Goal: Transaction & Acquisition: Subscribe to service/newsletter

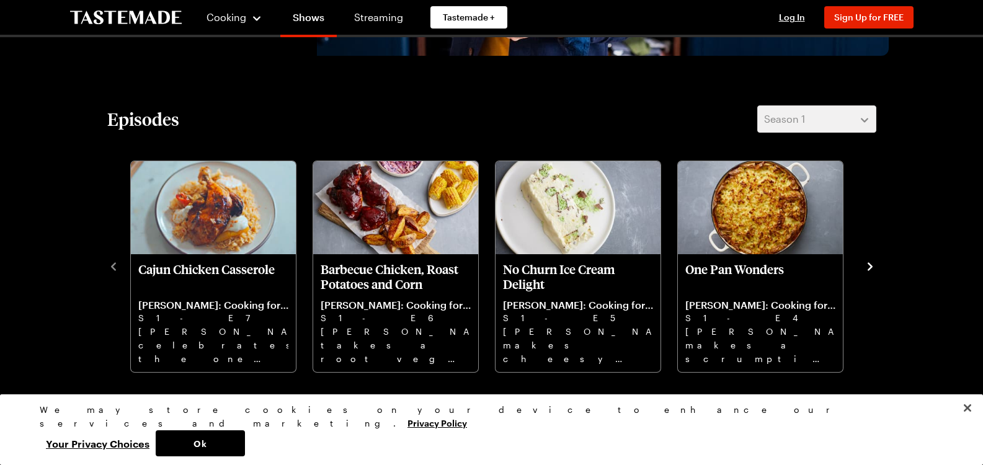
scroll to position [310, 0]
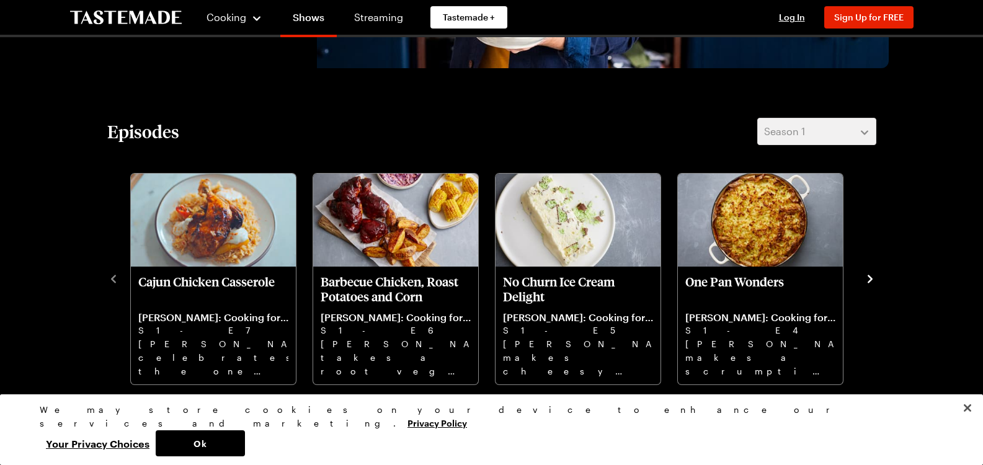
click at [870, 277] on icon "navigate to next item" at bounding box center [870, 279] width 5 height 8
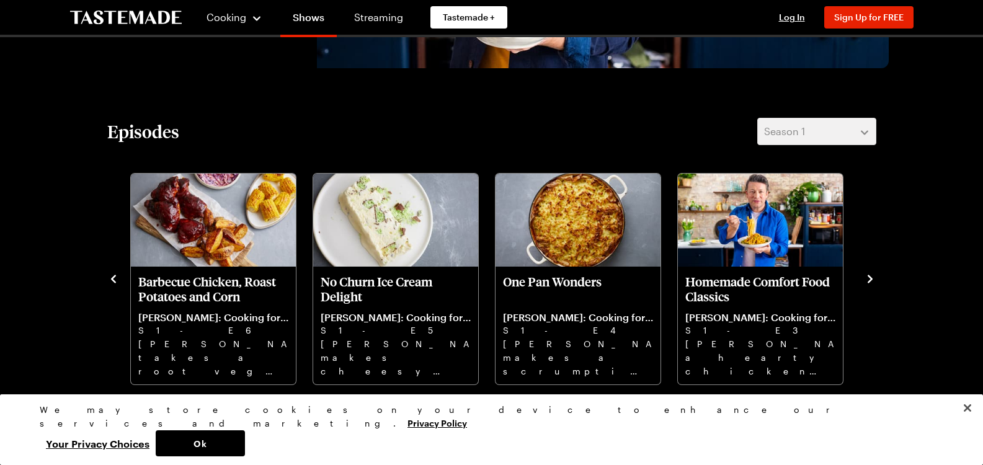
click at [870, 277] on icon "navigate to next item" at bounding box center [870, 279] width 5 height 8
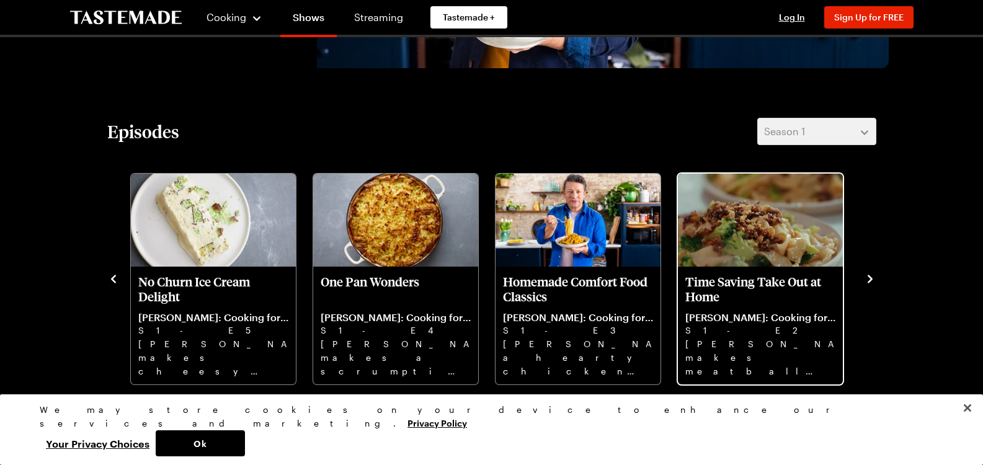
click at [768, 287] on p "Time Saving Take Out at Home" at bounding box center [760, 289] width 150 height 30
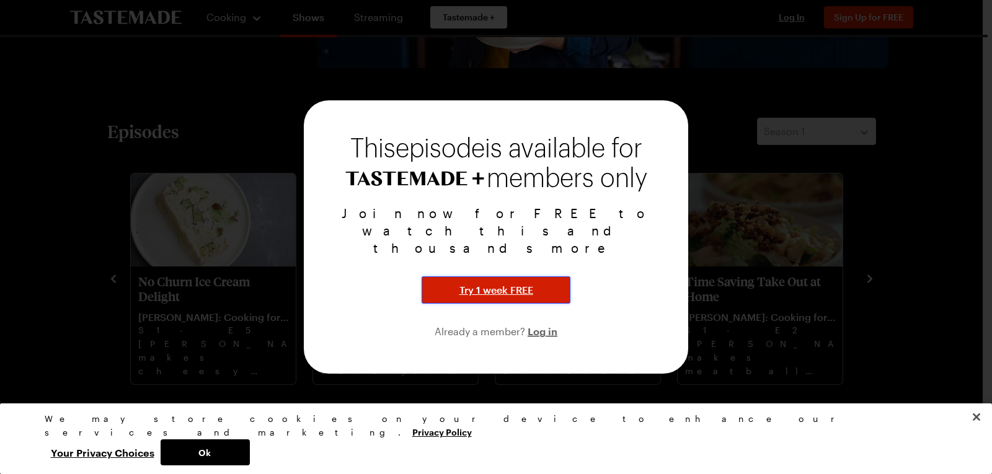
click at [512, 283] on span "Try 1 week FREE" at bounding box center [497, 290] width 74 height 15
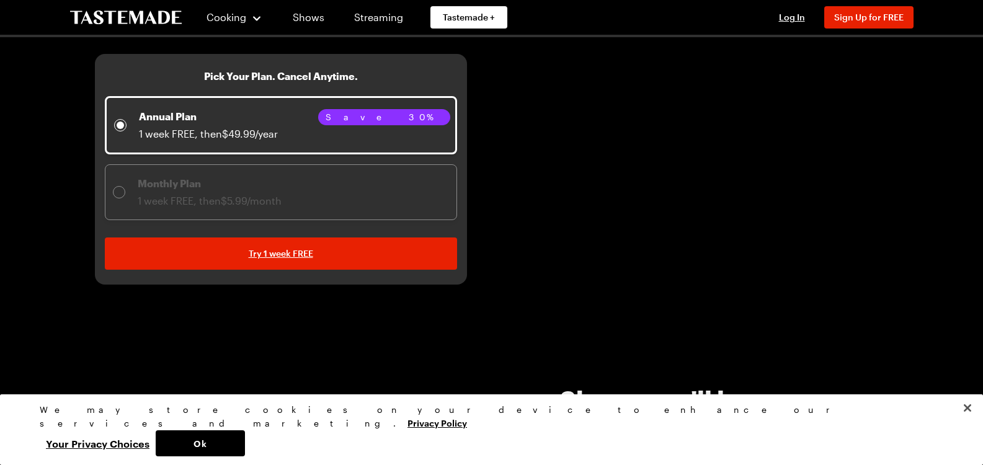
scroll to position [310, 0]
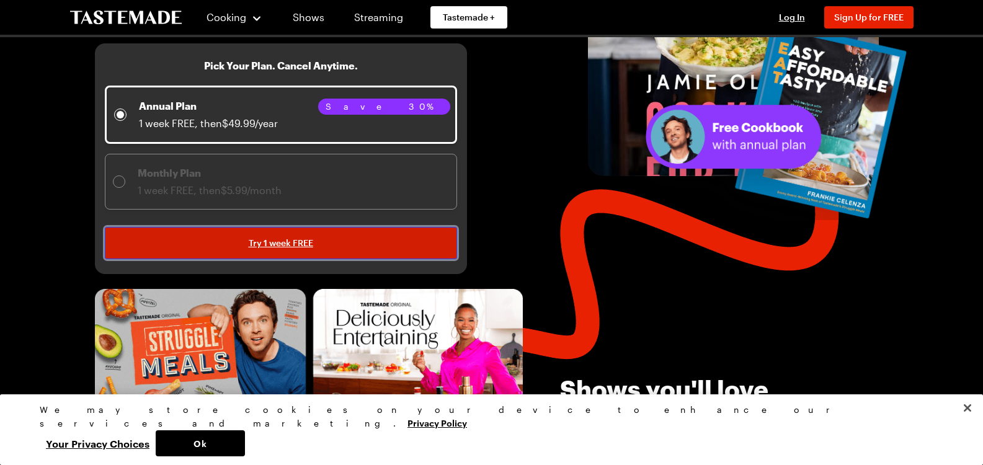
click at [283, 242] on span "Try 1 week FREE" at bounding box center [281, 243] width 65 height 12
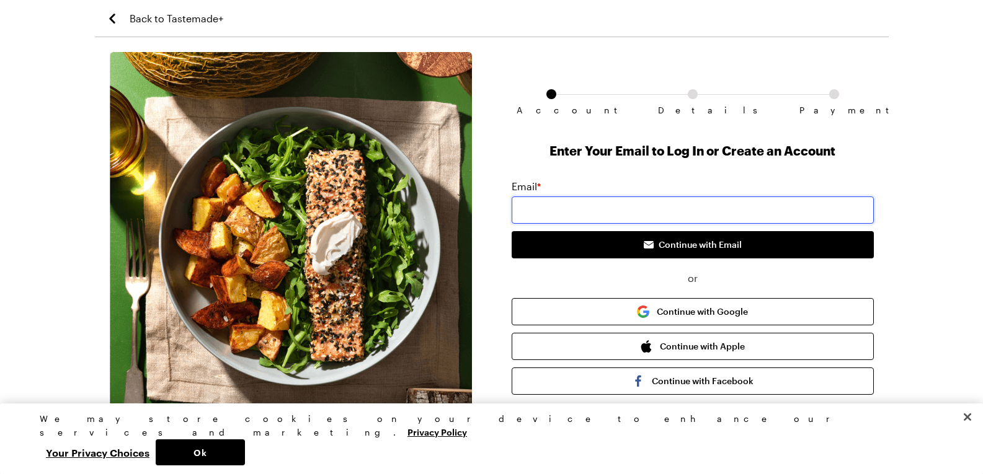
click at [545, 207] on input "email" at bounding box center [693, 210] width 362 height 27
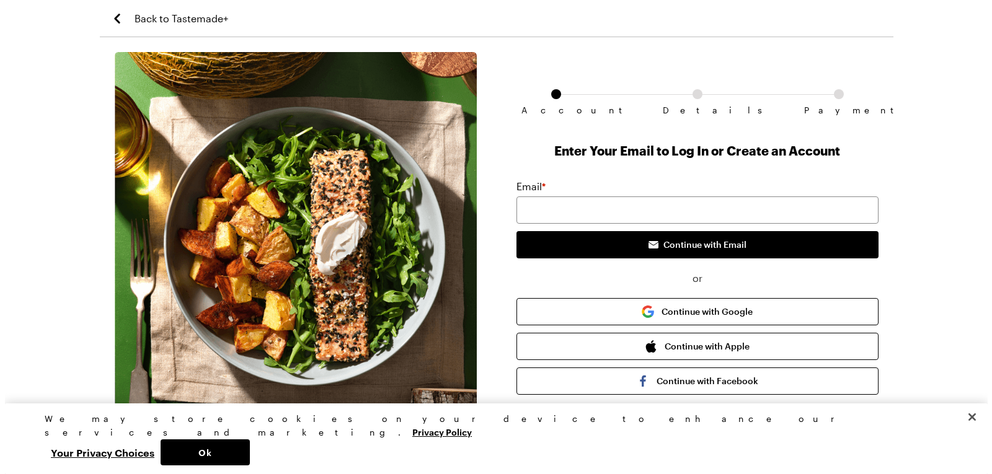
scroll to position [310, 0]
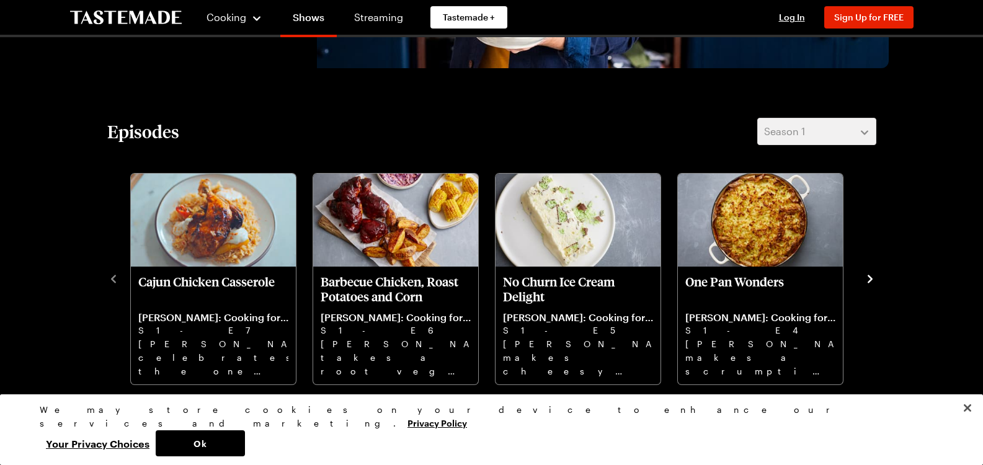
click at [870, 279] on icon "navigate to next item" at bounding box center [870, 279] width 12 height 12
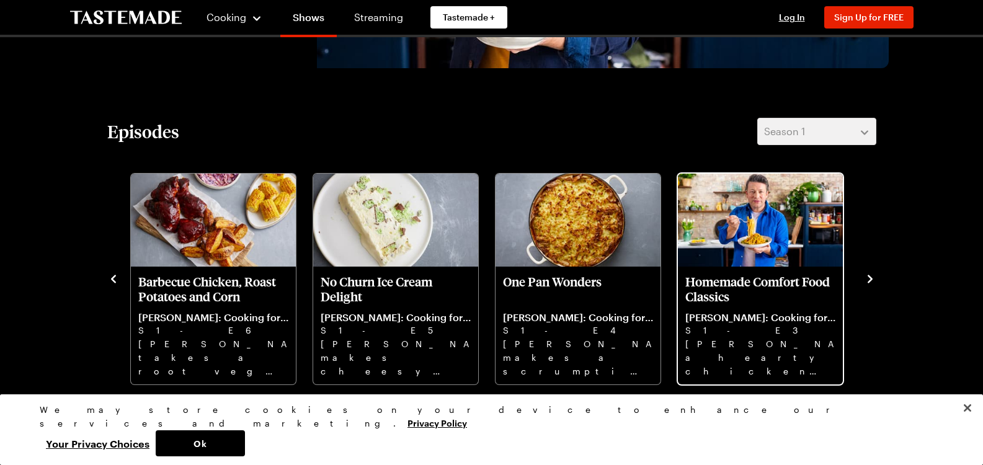
click at [765, 284] on p "Homemade Comfort Food Classics" at bounding box center [760, 289] width 150 height 30
